Goal: Use online tool/utility: Utilize a website feature to perform a specific function

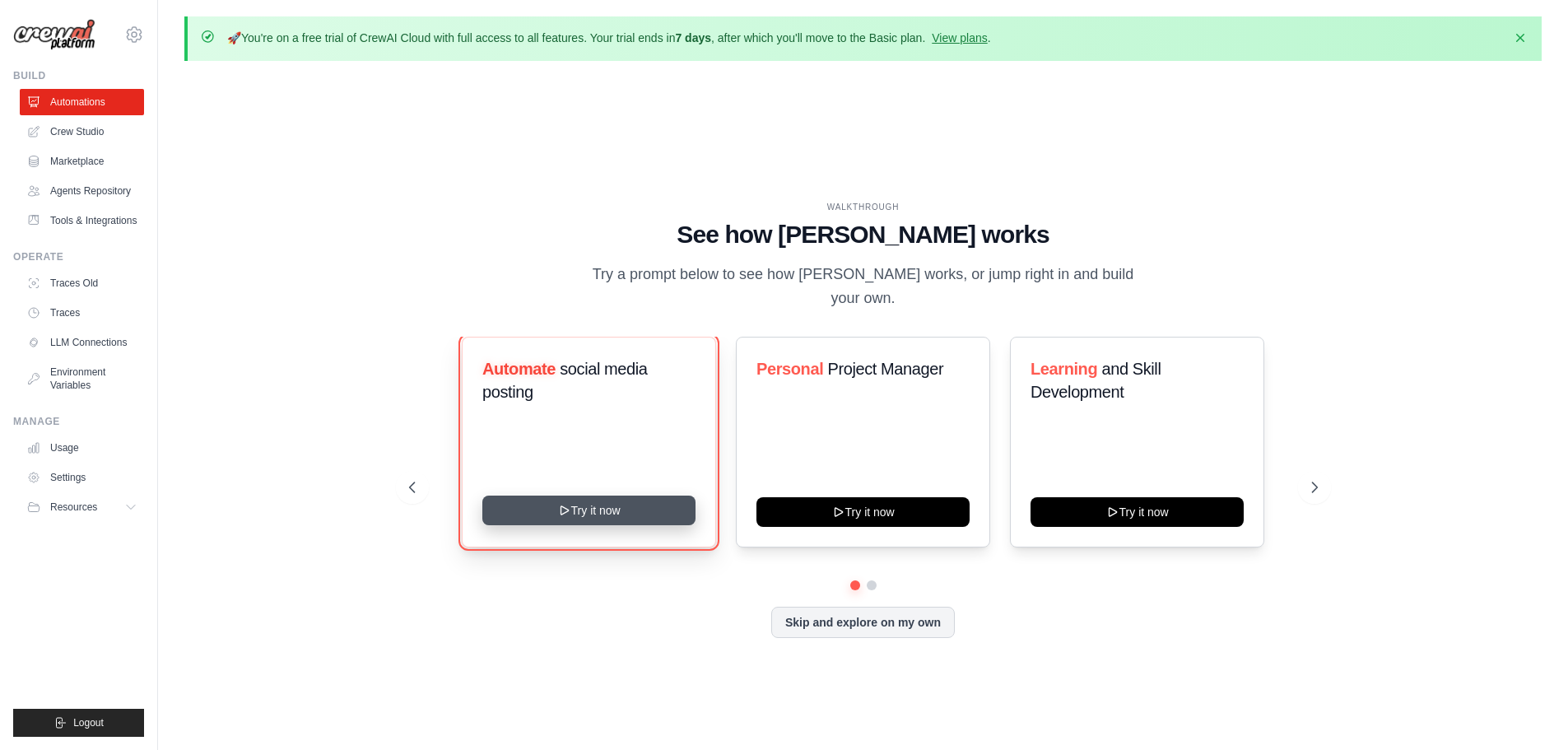
click at [563, 504] on icon at bounding box center [563, 509] width 13 height 13
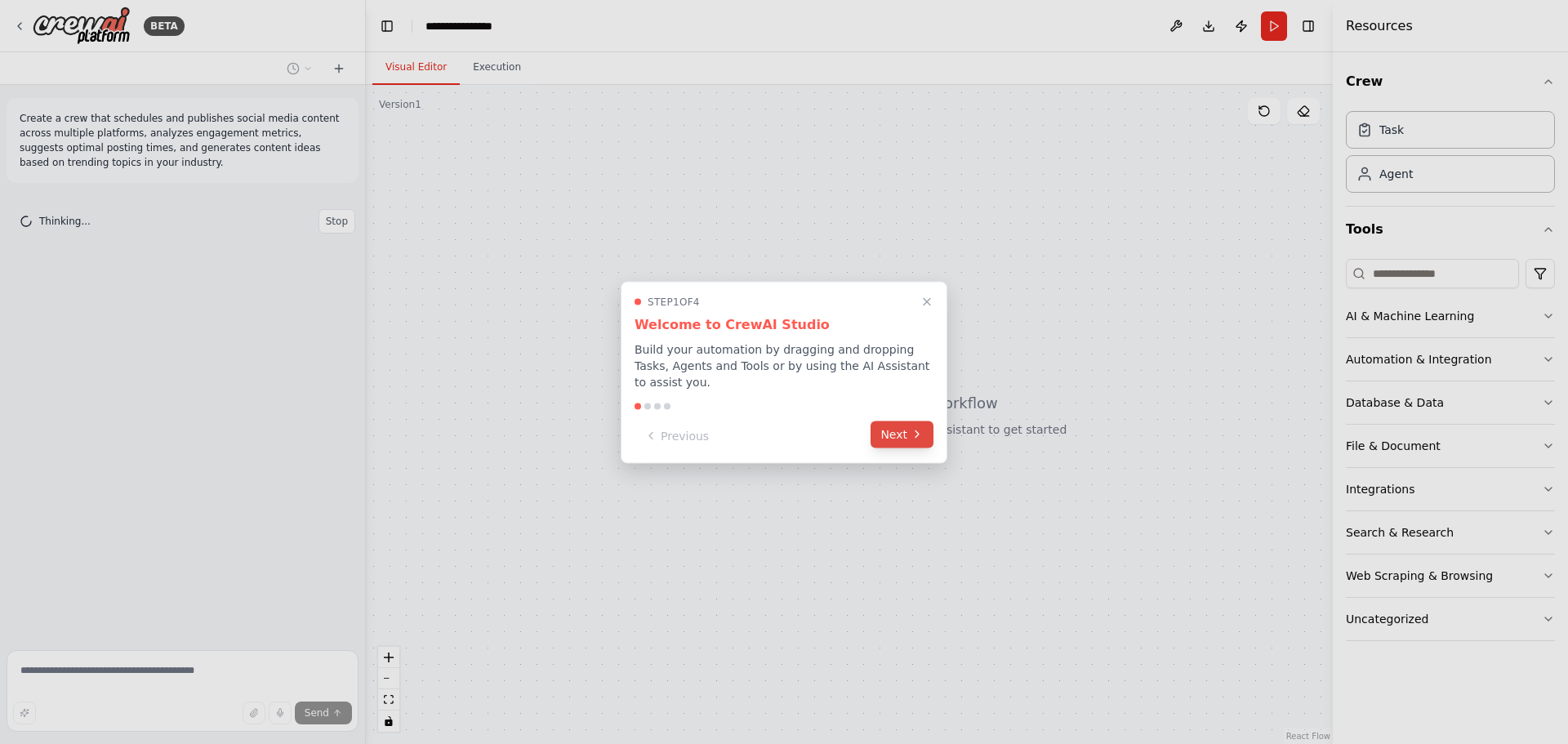
click at [890, 423] on button "Next" at bounding box center [902, 435] width 63 height 27
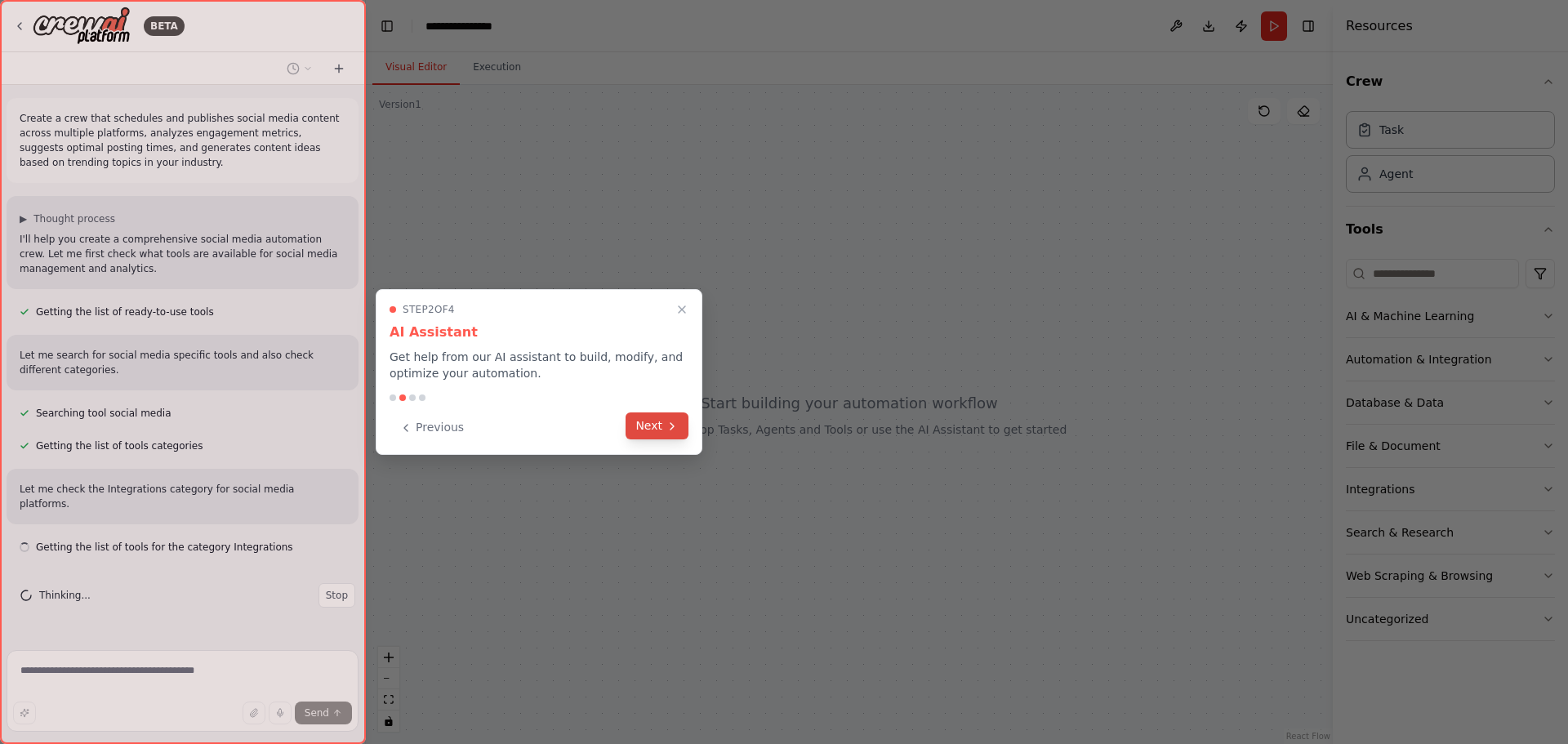
click at [647, 427] on button "Next" at bounding box center [656, 426] width 63 height 27
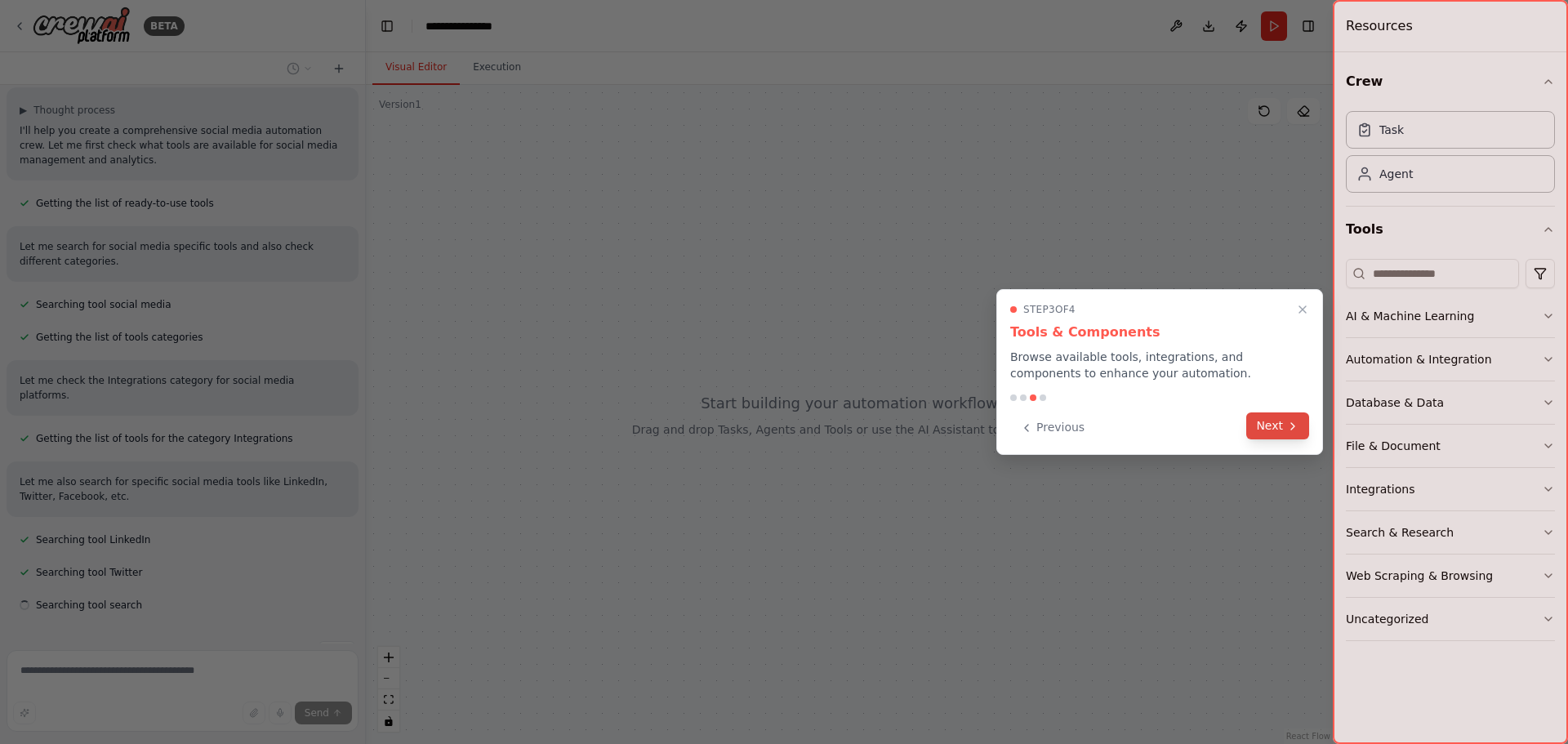
scroll to position [142, 0]
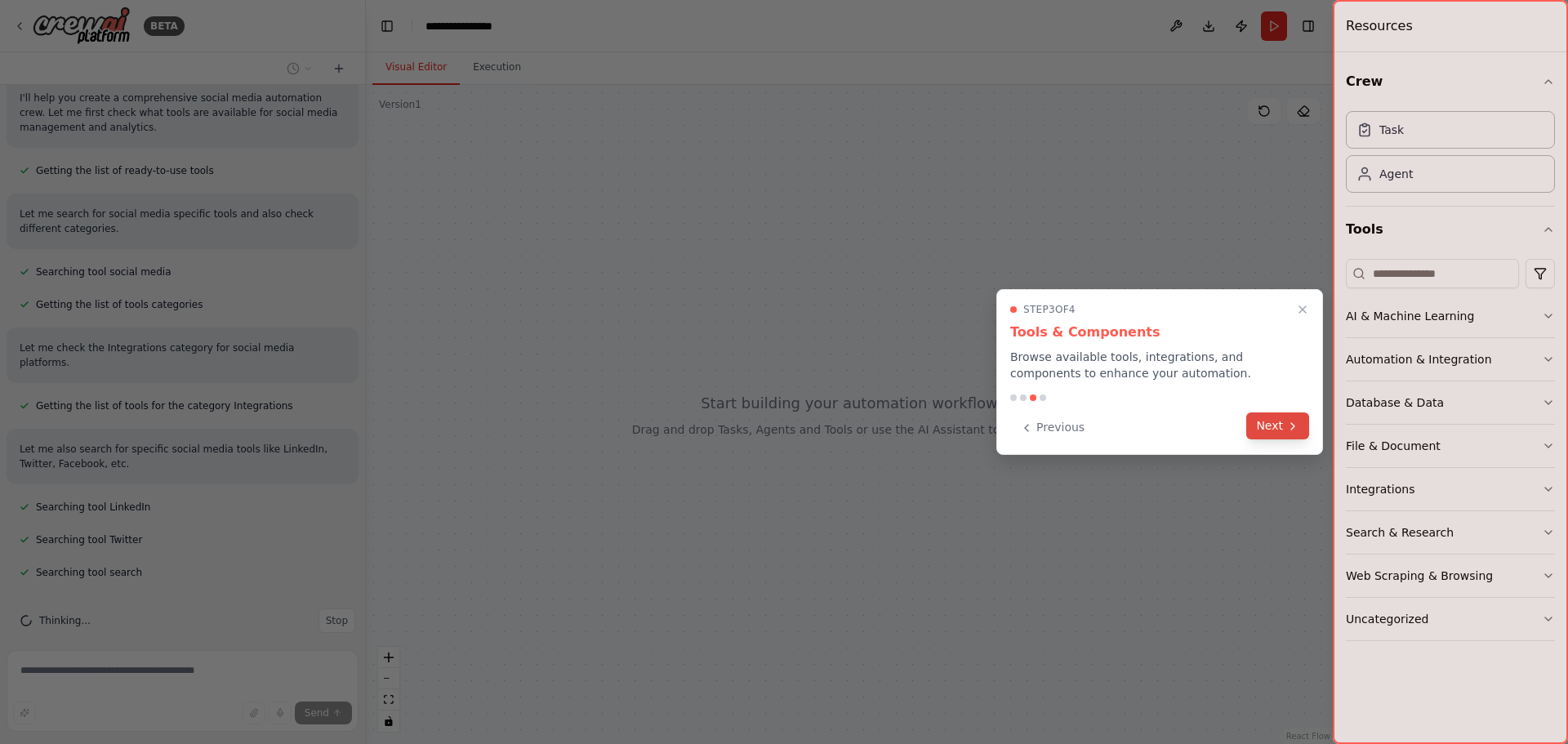
click at [1299, 424] on button "Next" at bounding box center [1277, 426] width 63 height 27
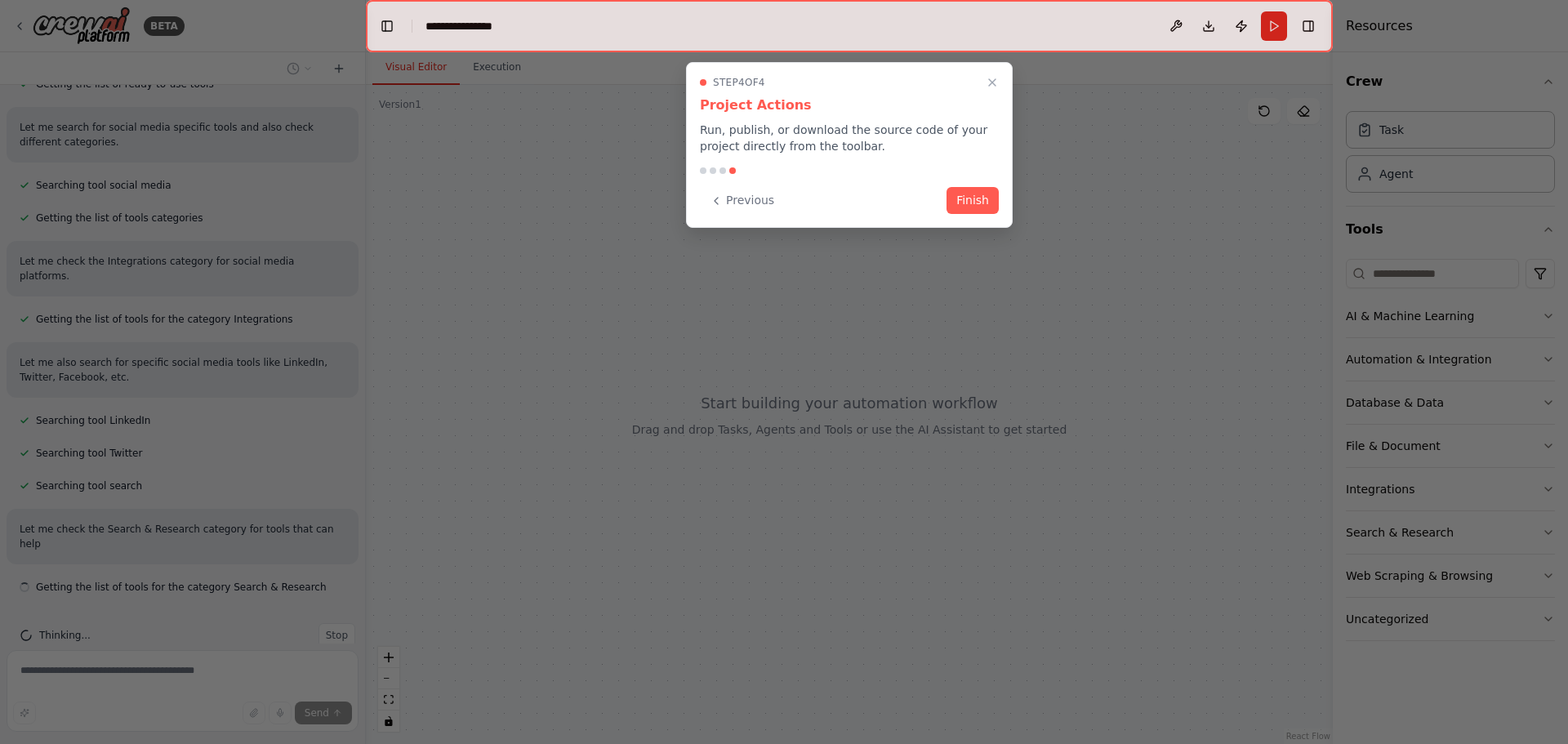
scroll to position [243, 0]
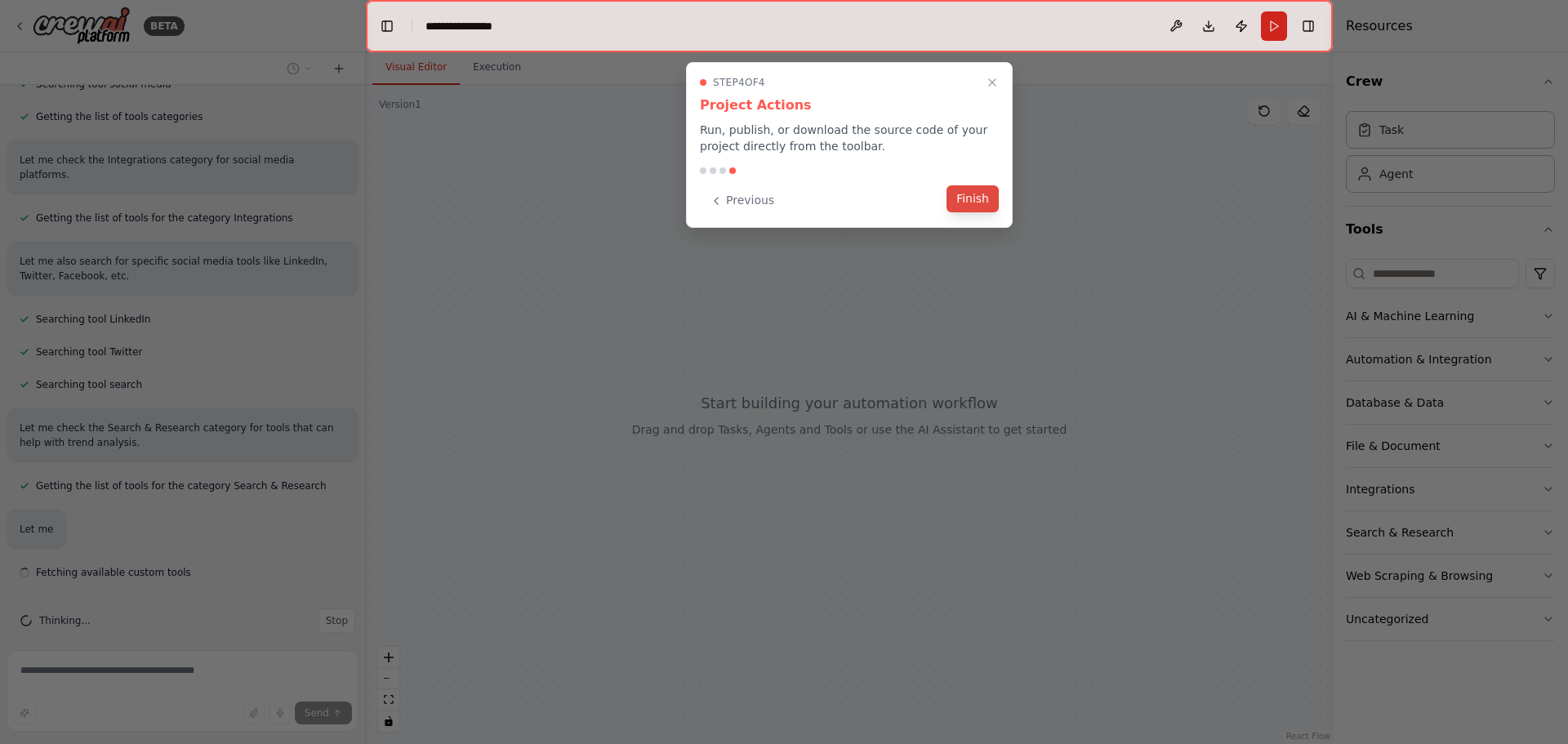
click at [985, 200] on button "Finish" at bounding box center [973, 199] width 52 height 27
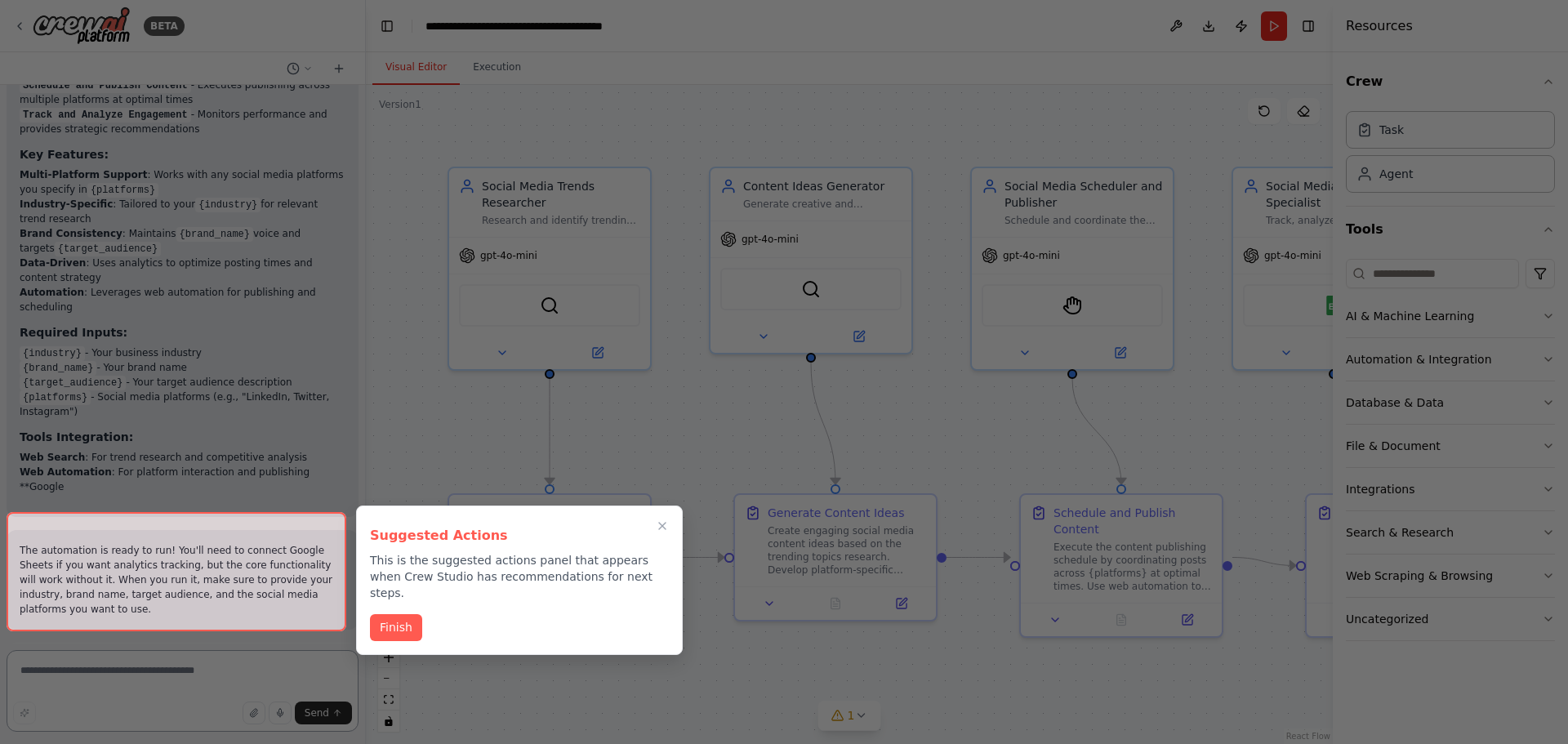
scroll to position [2067, 0]
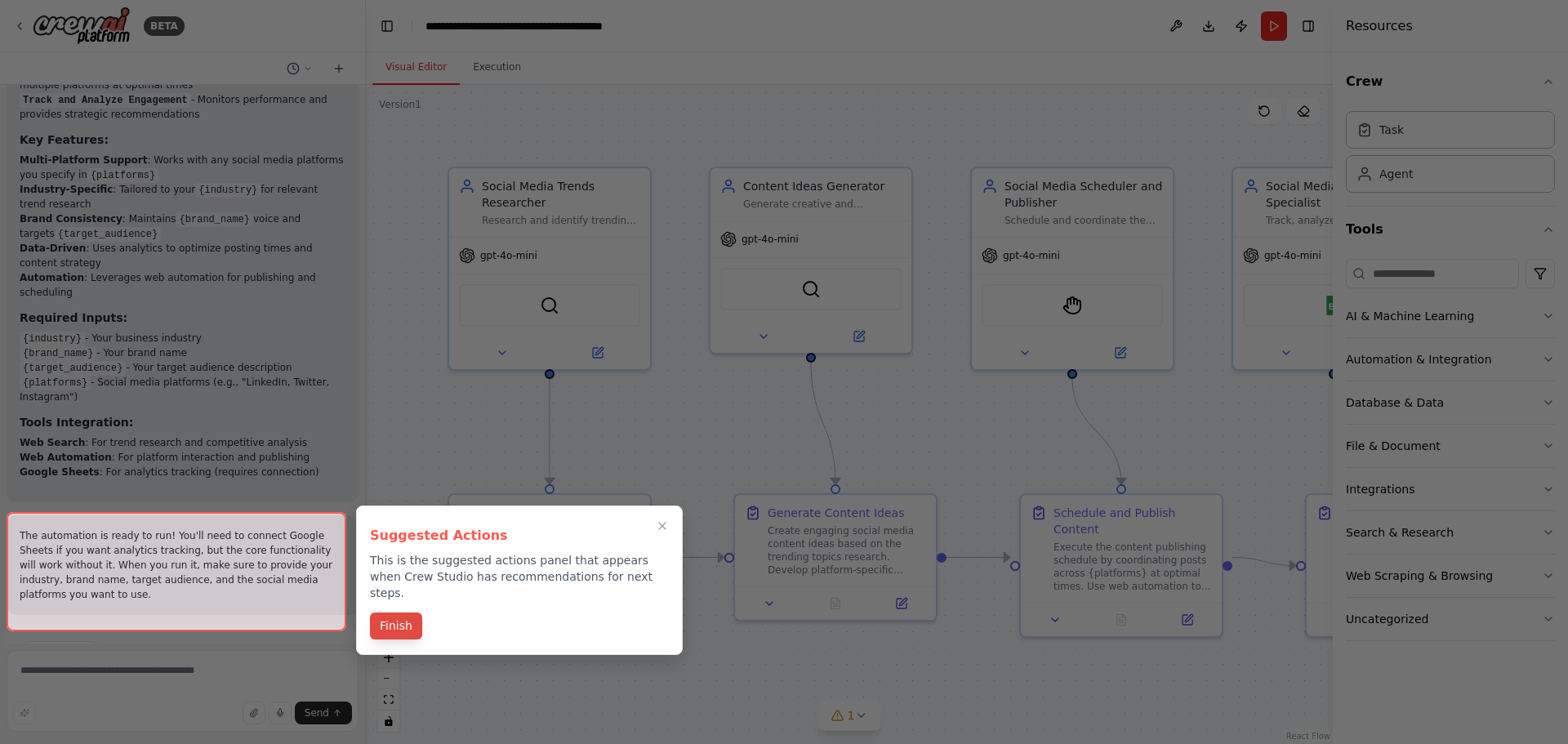
click at [405, 617] on button "Finish" at bounding box center [396, 626] width 52 height 27
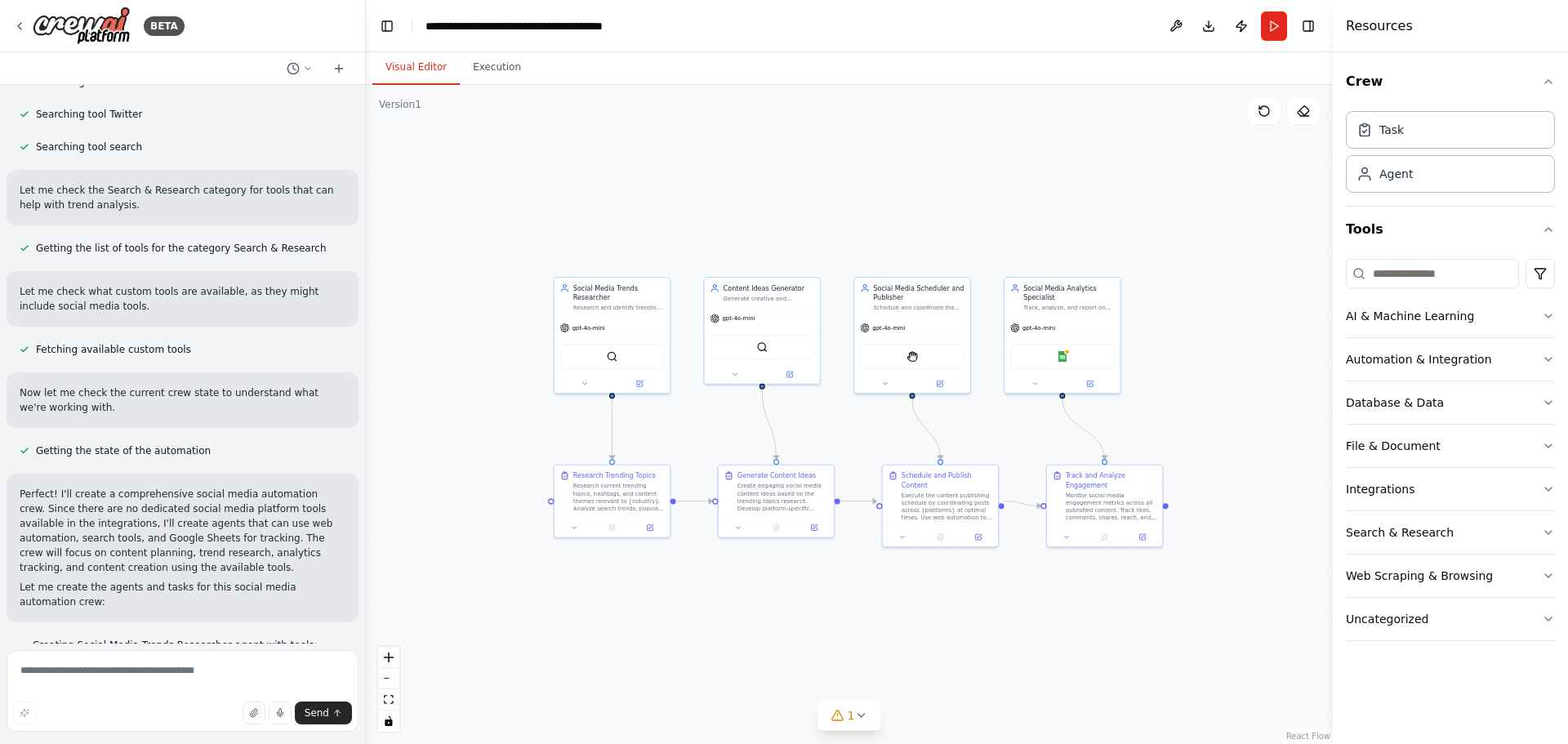
scroll to position [597, 0]
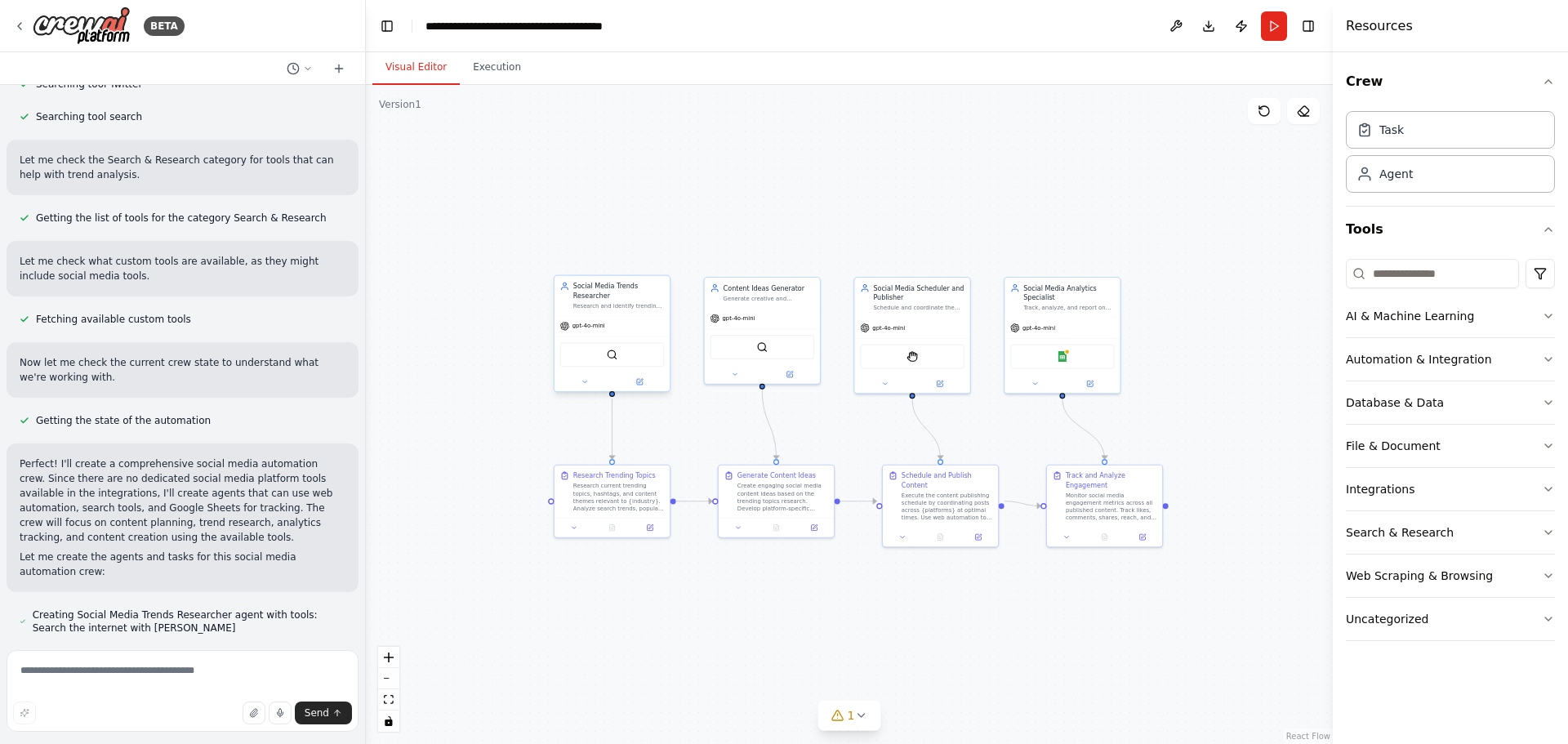
click at [618, 297] on div "Social Media Trends Researcher" at bounding box center [618, 290] width 90 height 18
click at [598, 327] on span "gpt-4o-mini" at bounding box center [589, 327] width 33 height 8
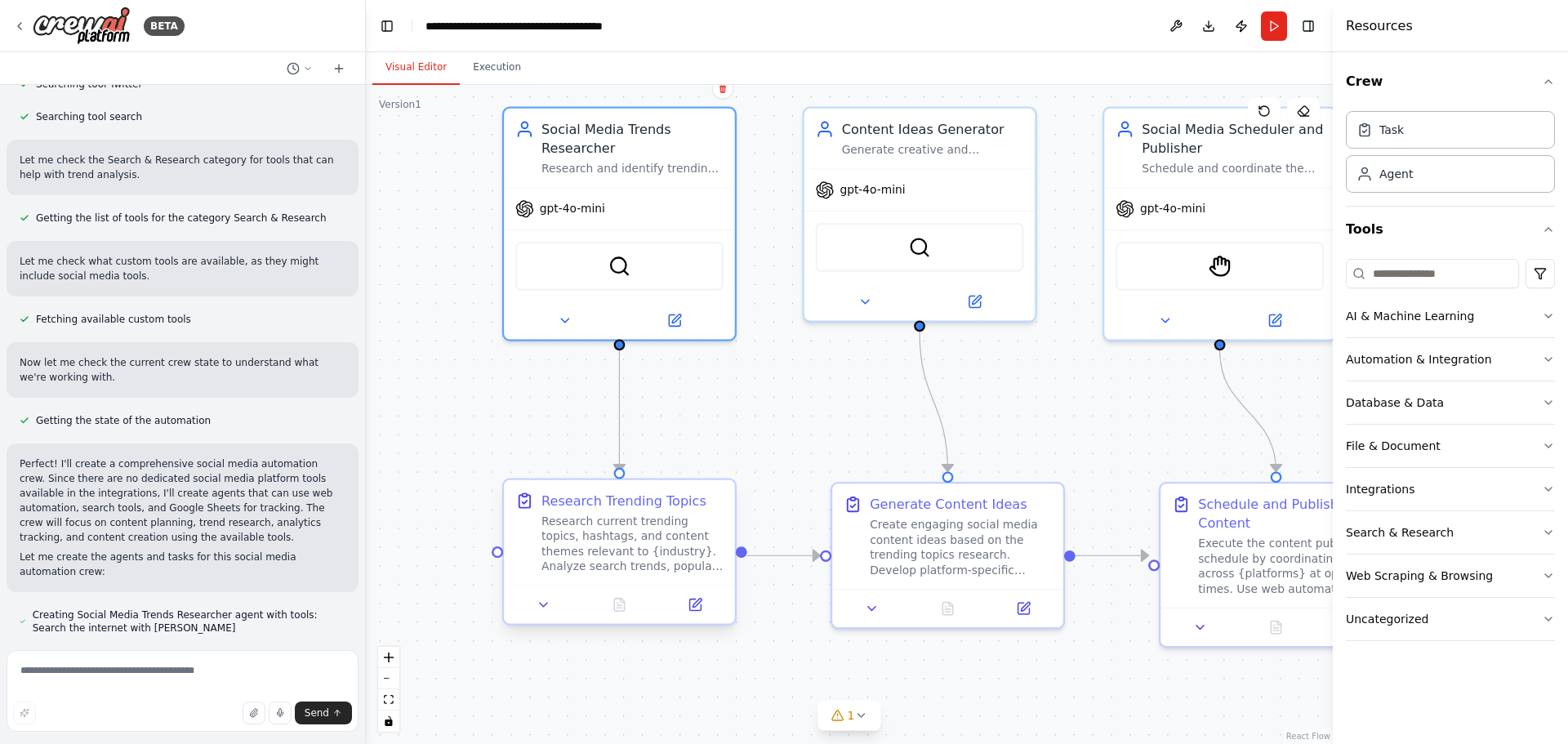
click at [633, 541] on div "Research current trending topics, hashtags, and content themes relevant to {ind…" at bounding box center [632, 544] width 182 height 60
click at [674, 319] on icon at bounding box center [676, 314] width 9 height 9
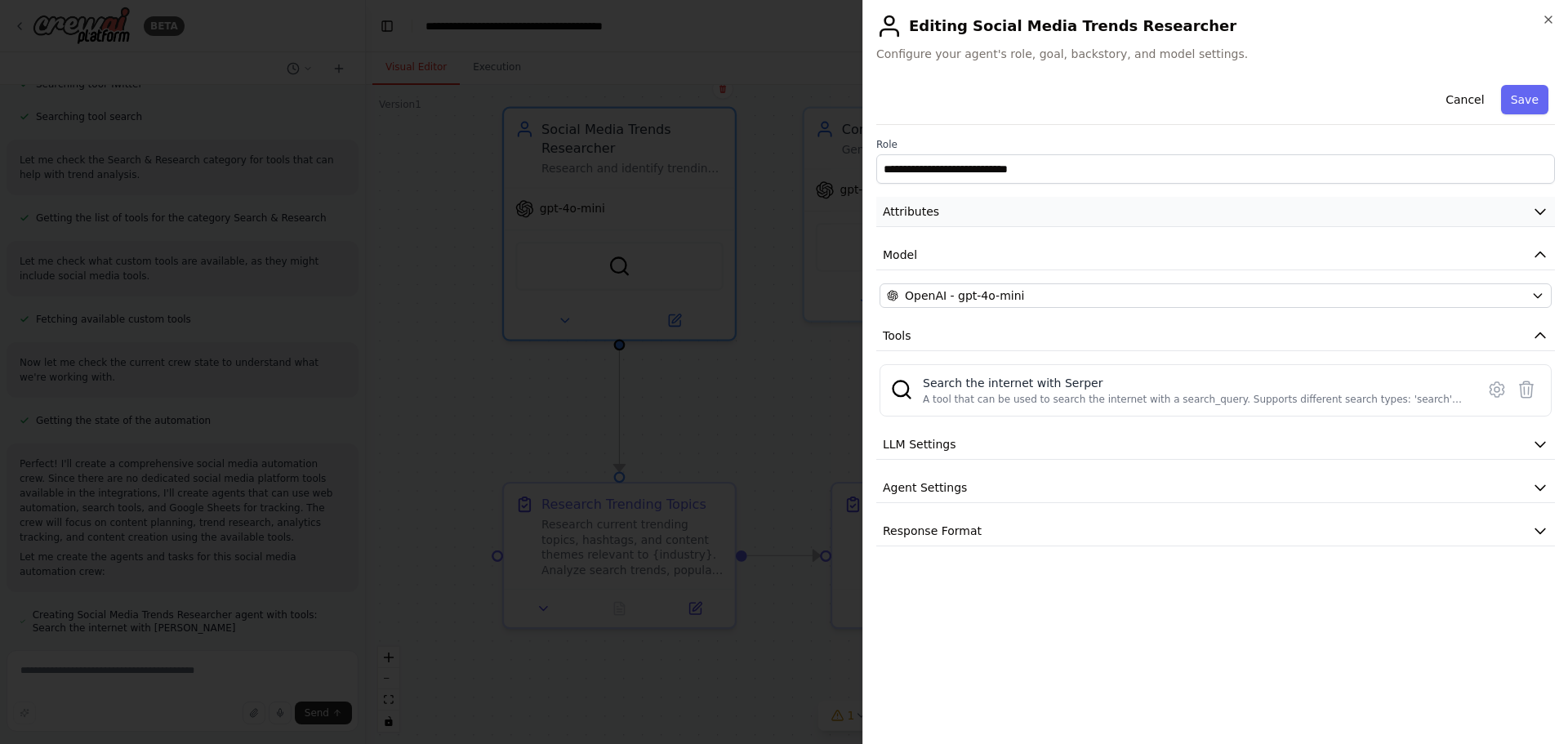
click at [979, 210] on button "Attributes" at bounding box center [1215, 211] width 679 height 30
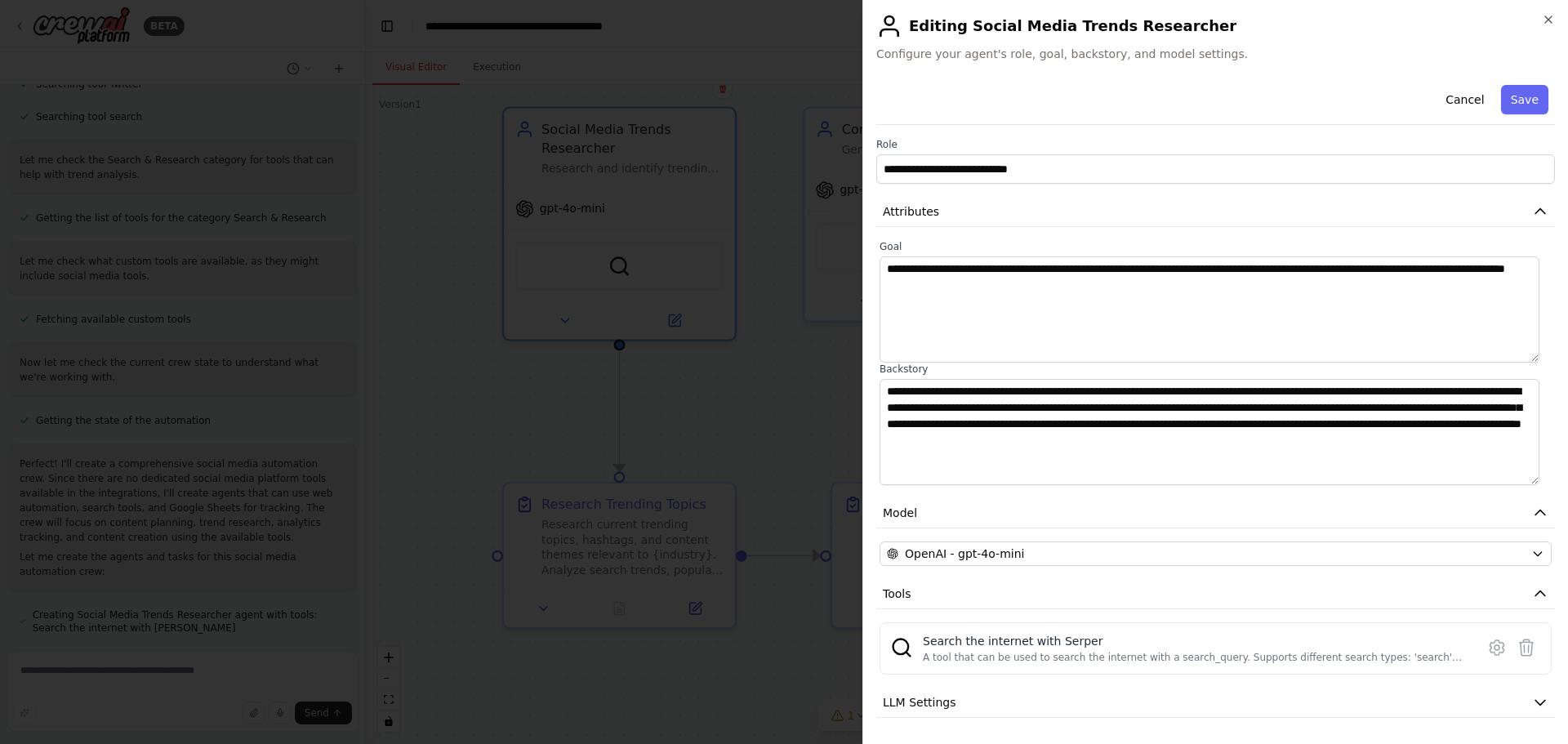
scroll to position [86, 0]
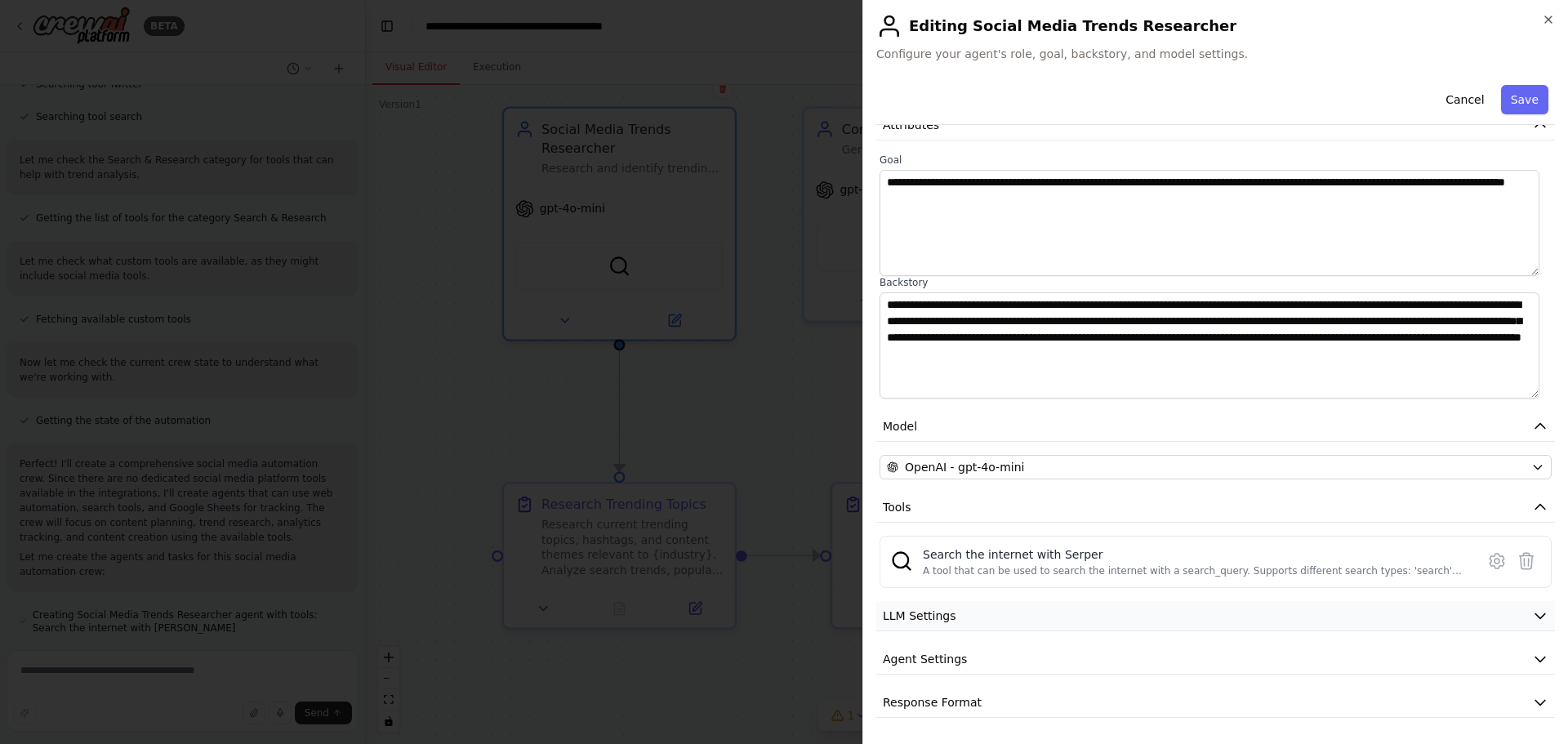
click at [965, 621] on button "LLM Settings" at bounding box center [1215, 616] width 679 height 30
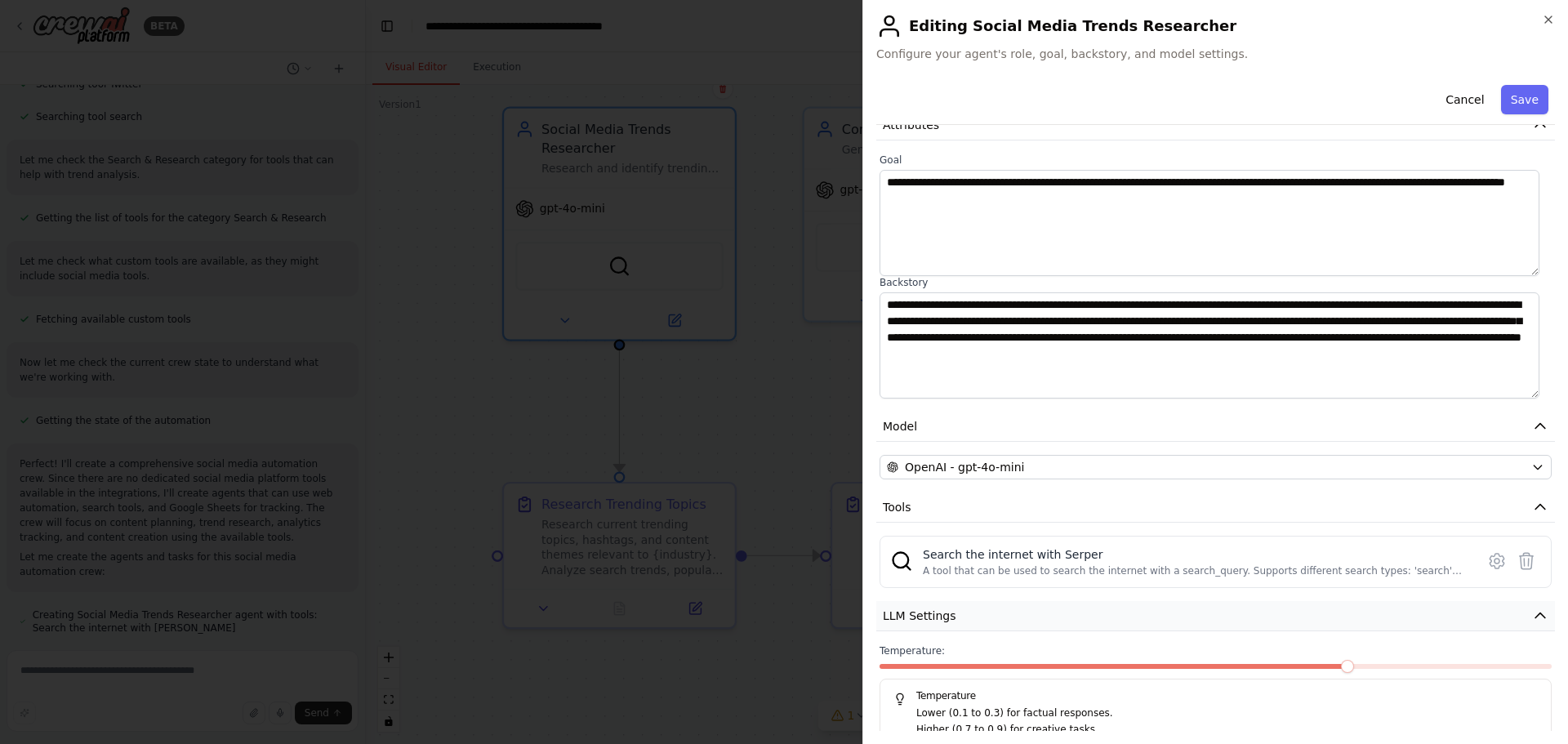
scroll to position [204, 0]
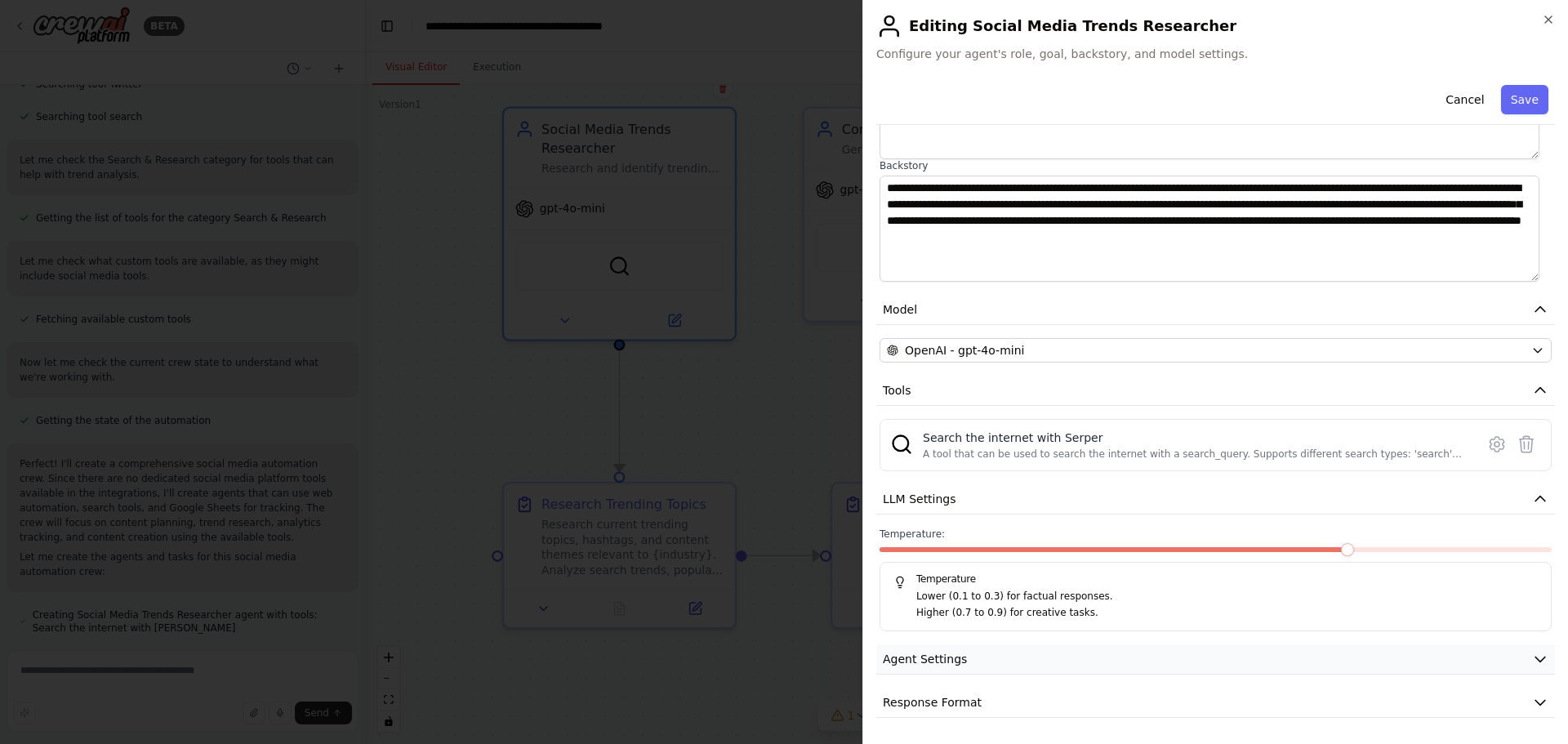
click at [1026, 664] on button "Agent Settings" at bounding box center [1215, 659] width 679 height 30
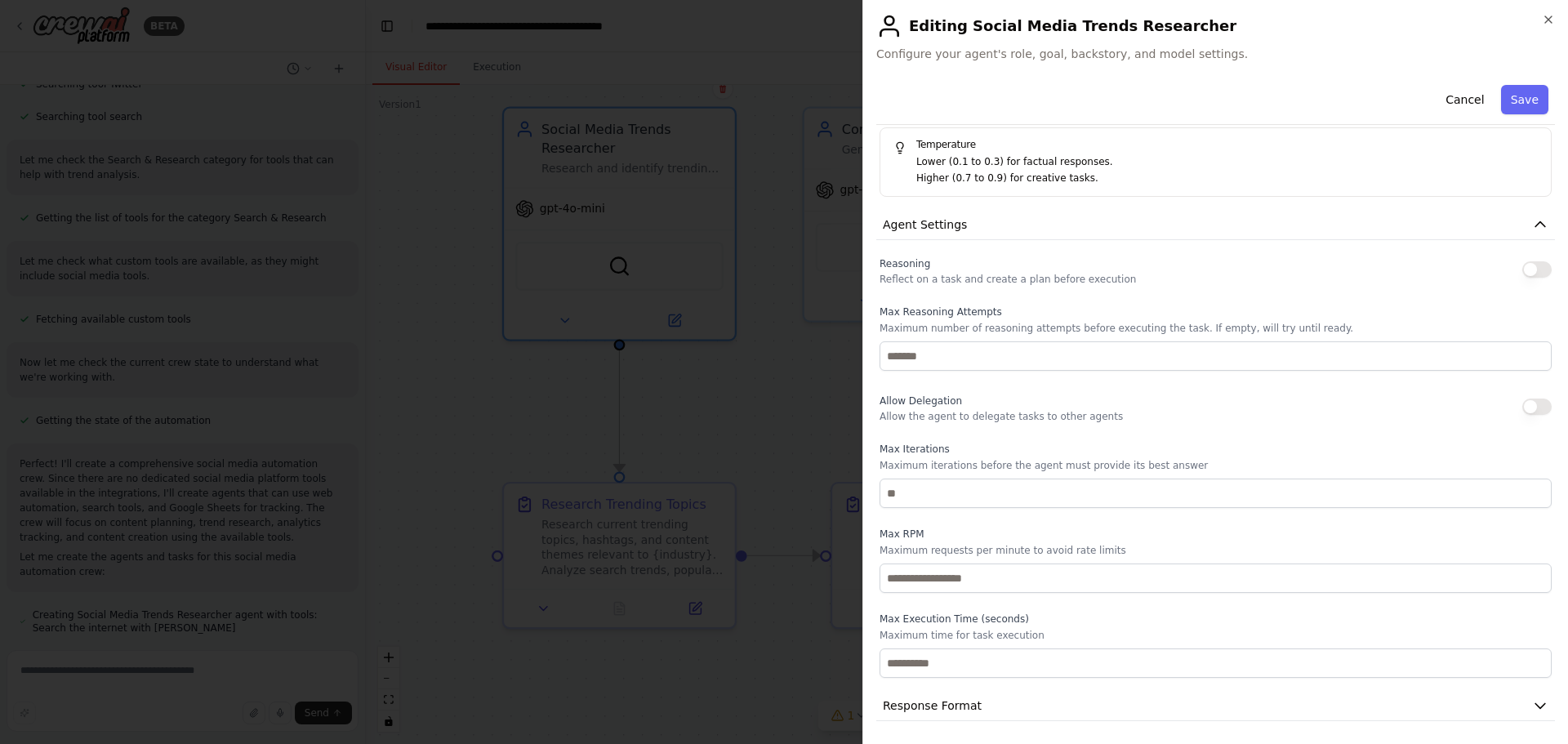
scroll to position [641, 0]
click at [1036, 701] on button "Response Format" at bounding box center [1215, 702] width 679 height 30
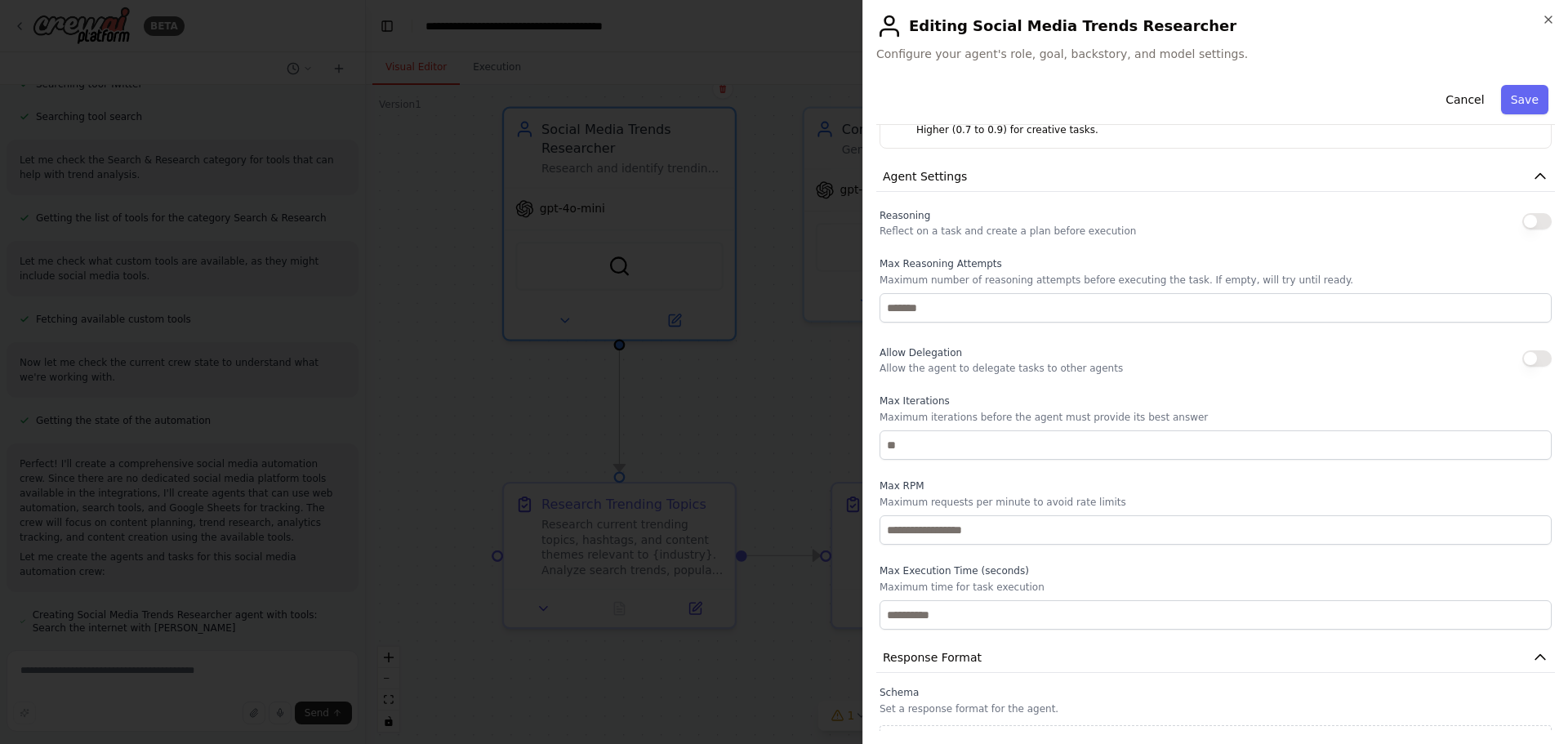
scroll to position [718, 0]
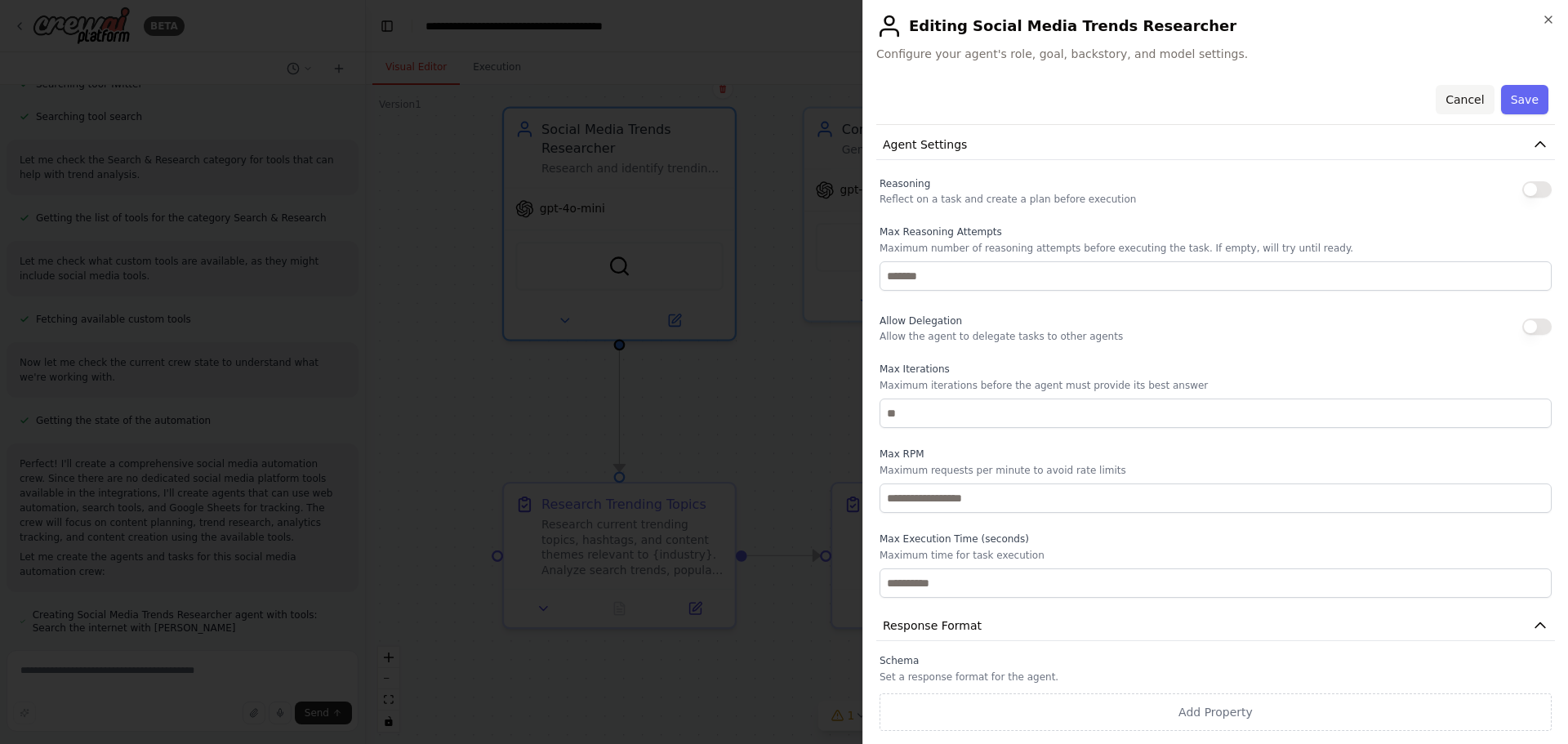
click at [1467, 99] on button "Cancel" at bounding box center [1464, 100] width 58 height 29
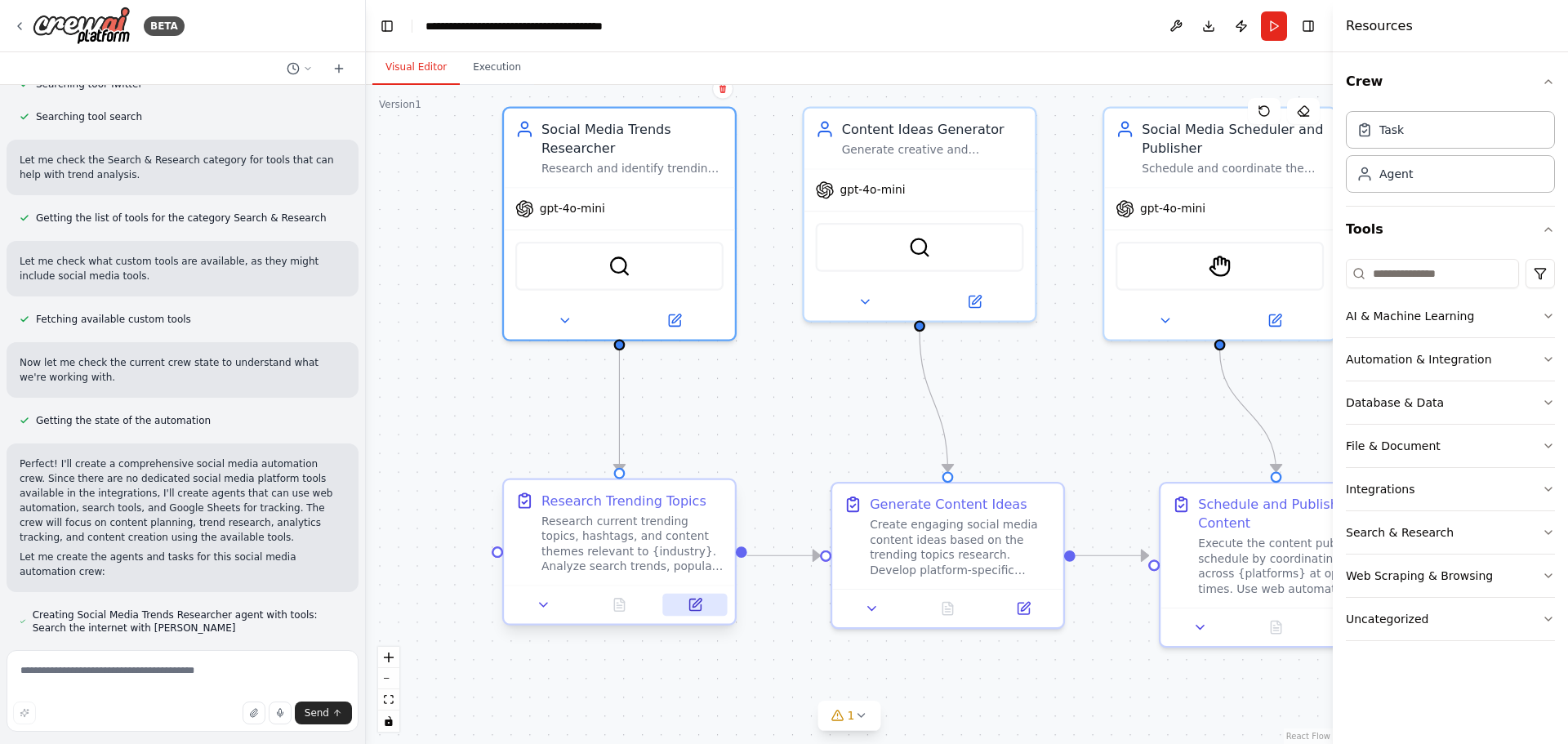
click at [699, 602] on icon at bounding box center [696, 602] width 9 height 9
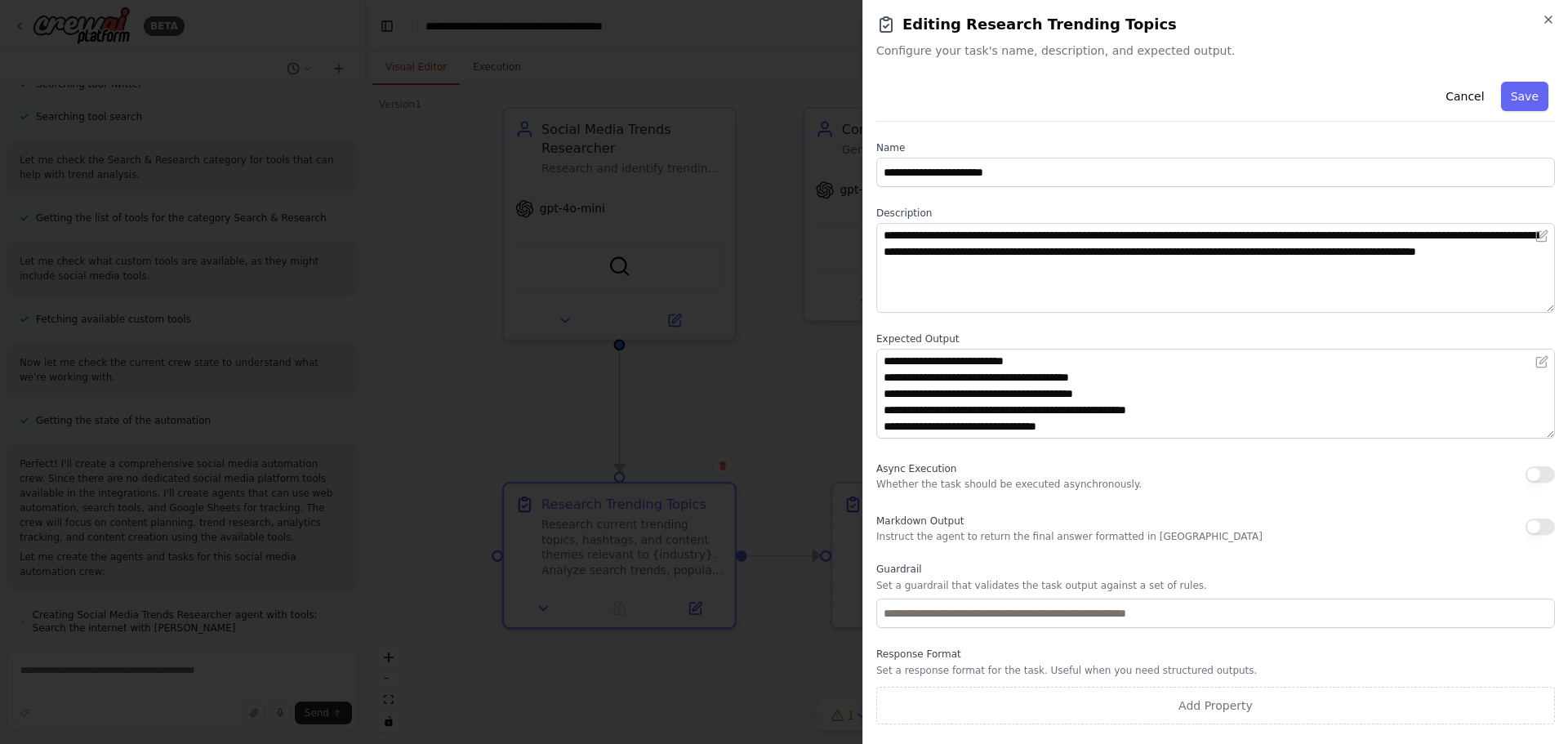
scroll to position [16, 0]
click at [1549, 19] on icon "button" at bounding box center [1548, 18] width 13 height 13
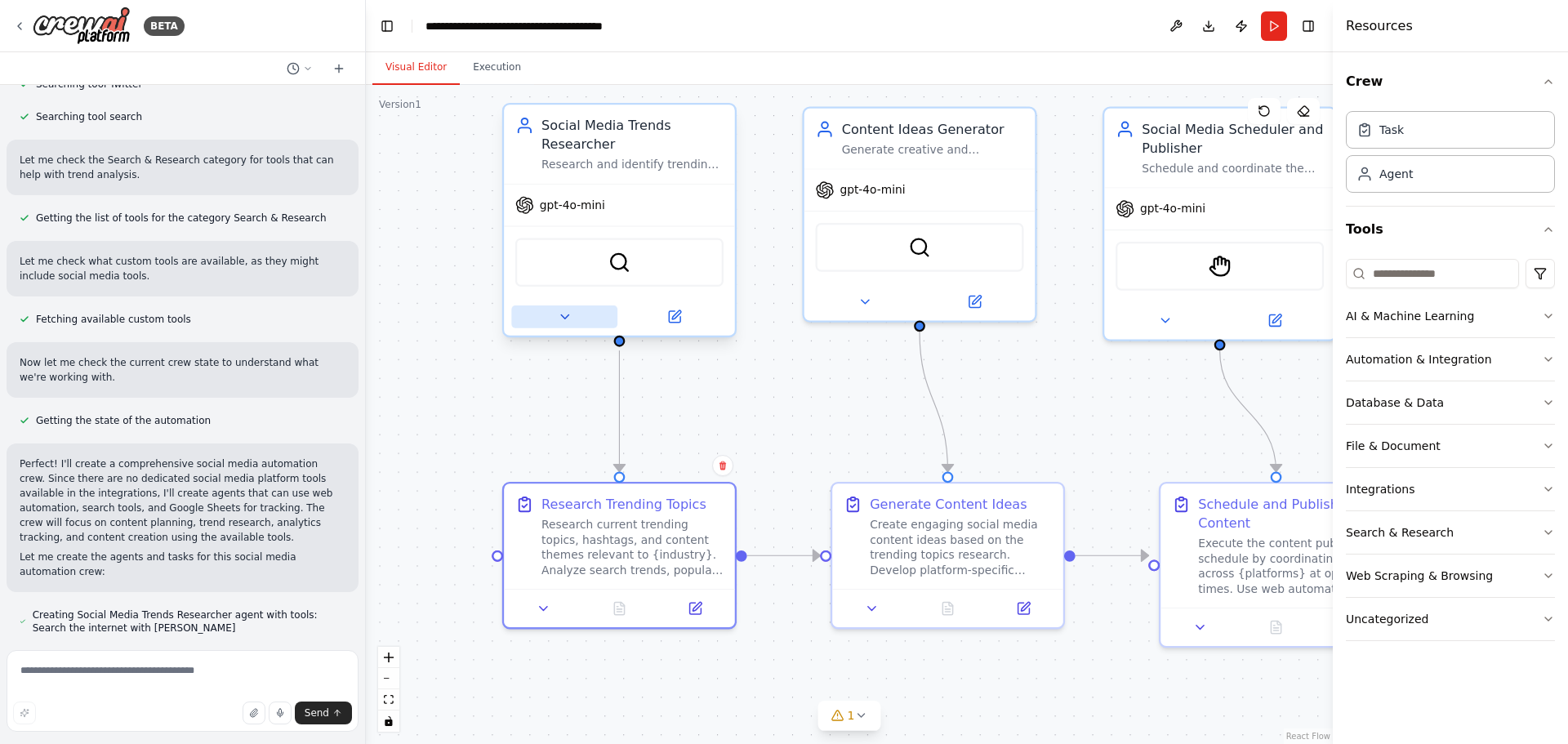
click at [562, 319] on icon at bounding box center [563, 316] width 15 height 15
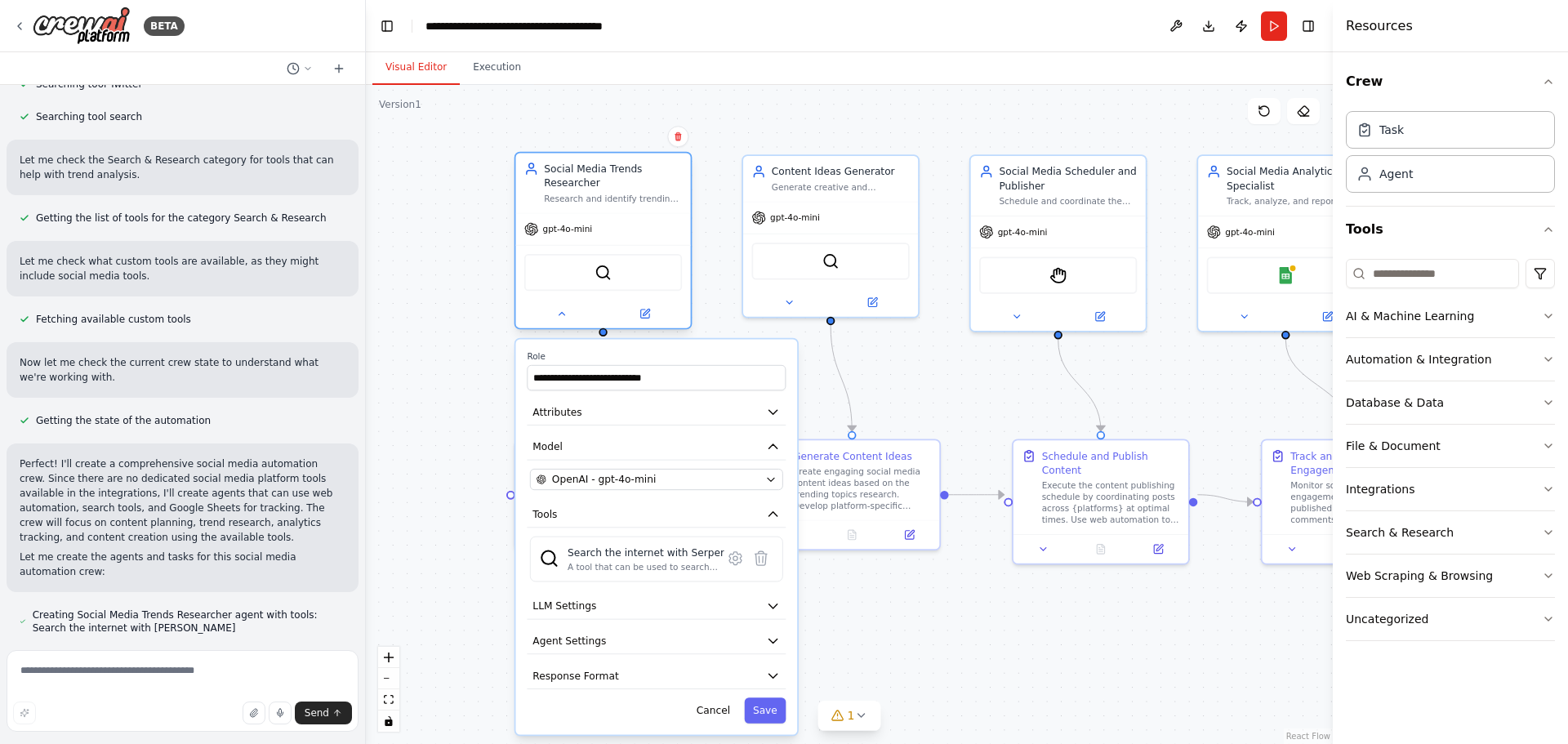
click at [562, 326] on div at bounding box center [602, 313] width 175 height 28
click at [563, 315] on icon at bounding box center [561, 313] width 12 height 12
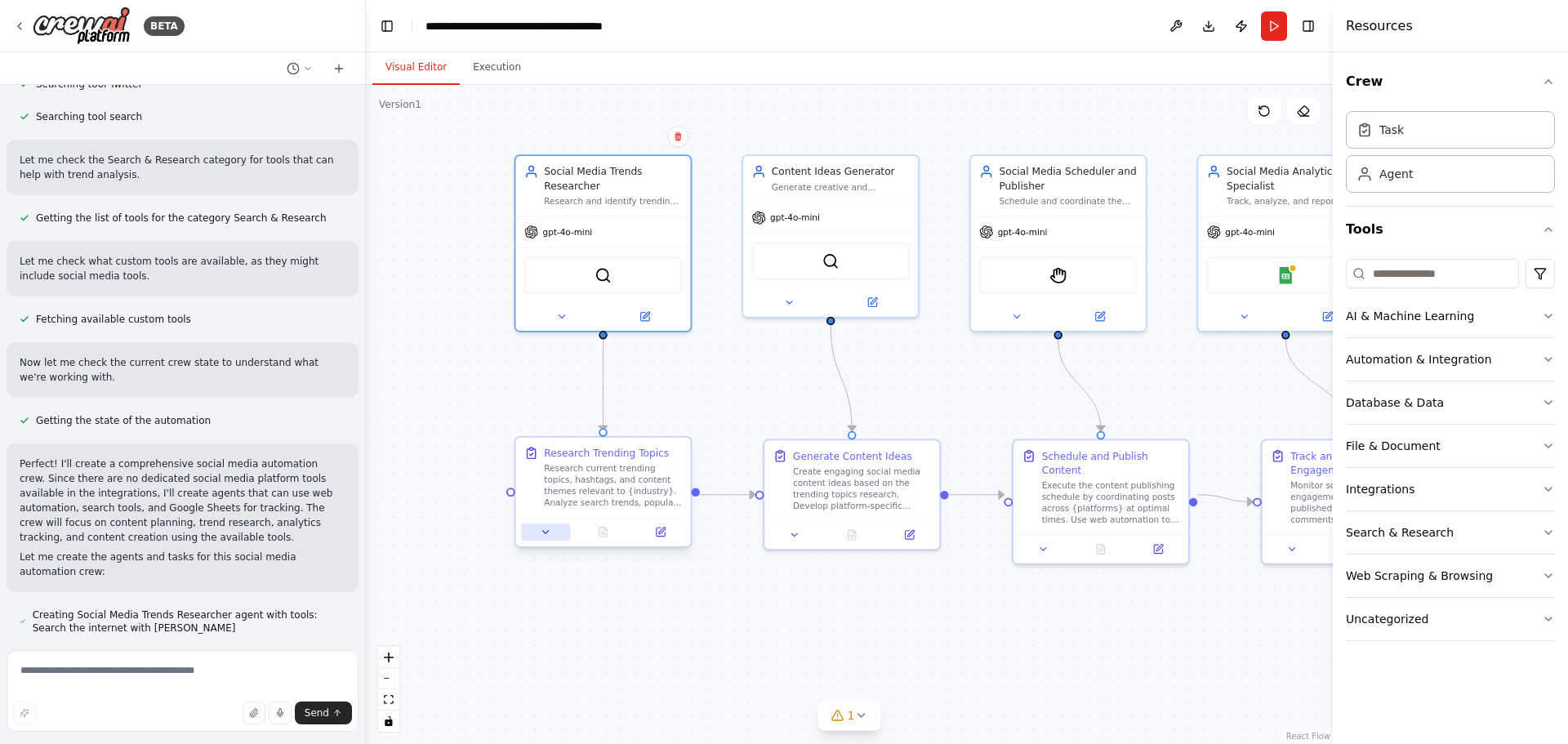
click at [548, 526] on div at bounding box center [602, 532] width 175 height 29
click at [545, 530] on icon at bounding box center [546, 533] width 12 height 12
click at [551, 534] on icon at bounding box center [546, 533] width 12 height 12
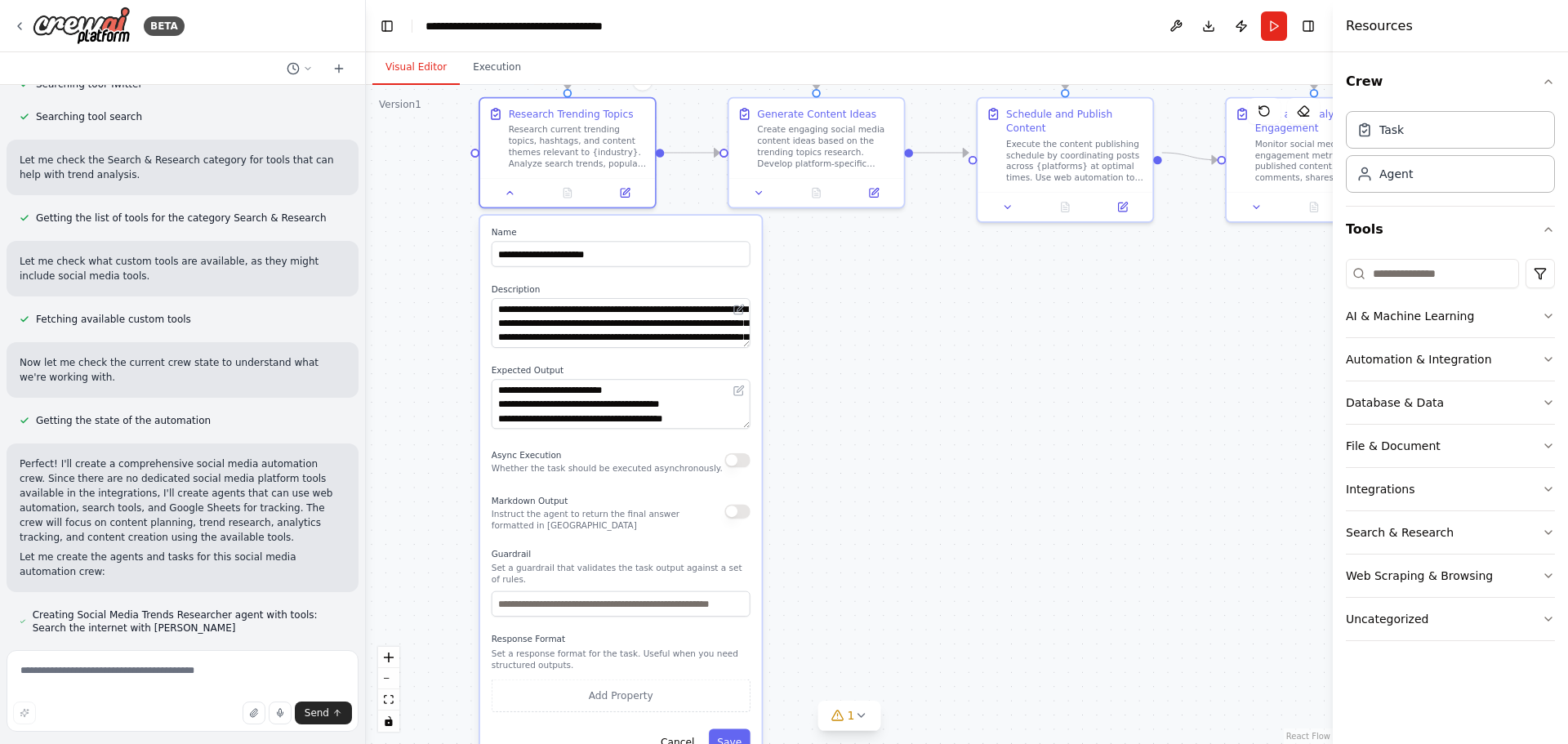
drag, startPoint x: 457, startPoint y: 392, endPoint x: 422, endPoint y: 47, distance: 346.8
click at [422, 47] on main "**********" at bounding box center [848, 372] width 967 height 744
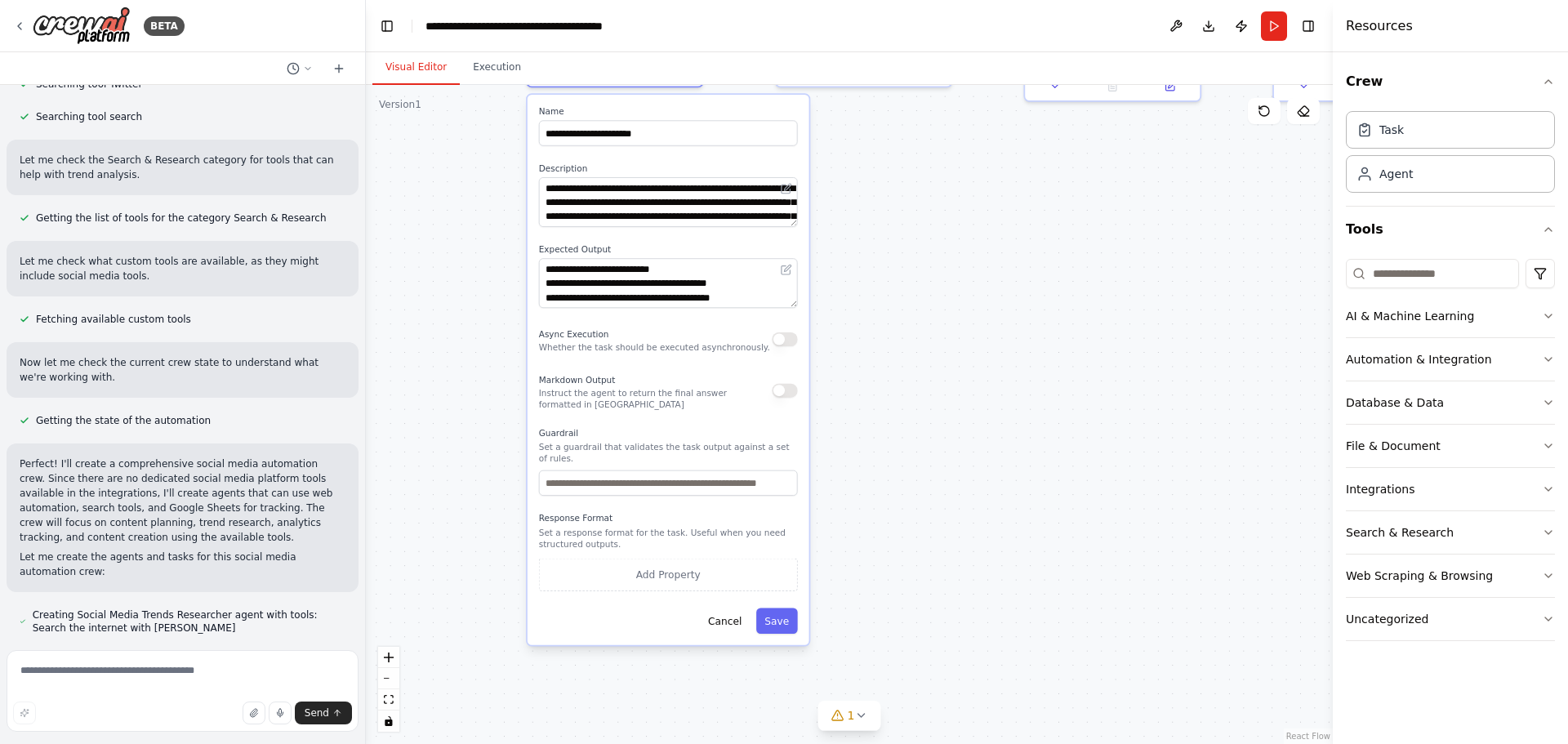
drag, startPoint x: 946, startPoint y: 417, endPoint x: 994, endPoint y: 297, distance: 129.2
click at [994, 297] on div ".deletable-edge-delete-btn { width: 20px; height: 20px; border: 0px solid #ffff…" at bounding box center [848, 414] width 967 height 659
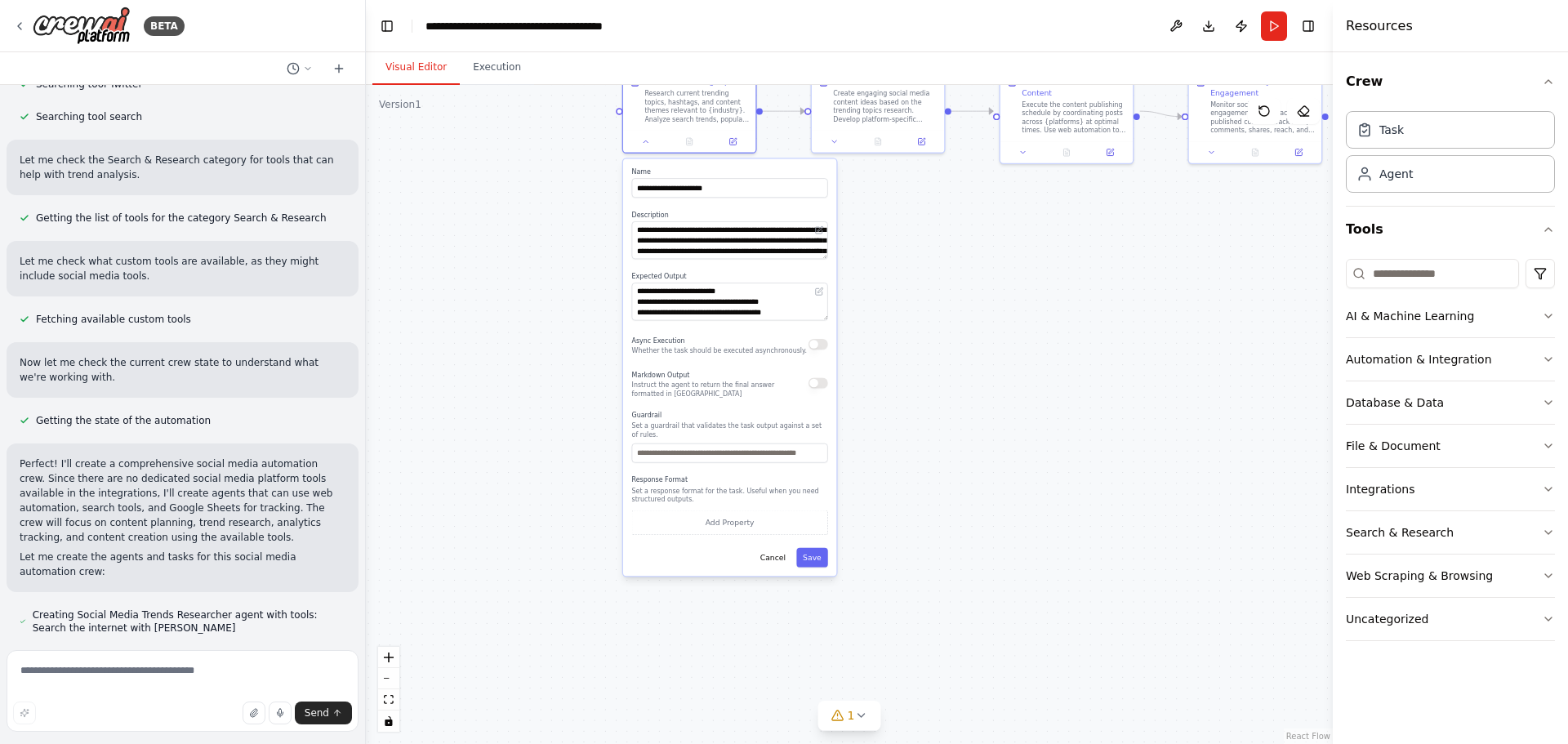
click at [990, 340] on div ".deletable-edge-delete-btn { width: 20px; height: 20px; border: 0px solid #ffff…" at bounding box center [848, 414] width 967 height 659
click at [1206, 382] on div ".deletable-edge-delete-btn { width: 20px; height: 20px; border: 0px solid #ffff…" at bounding box center [848, 414] width 967 height 659
